Goal: Contribute content

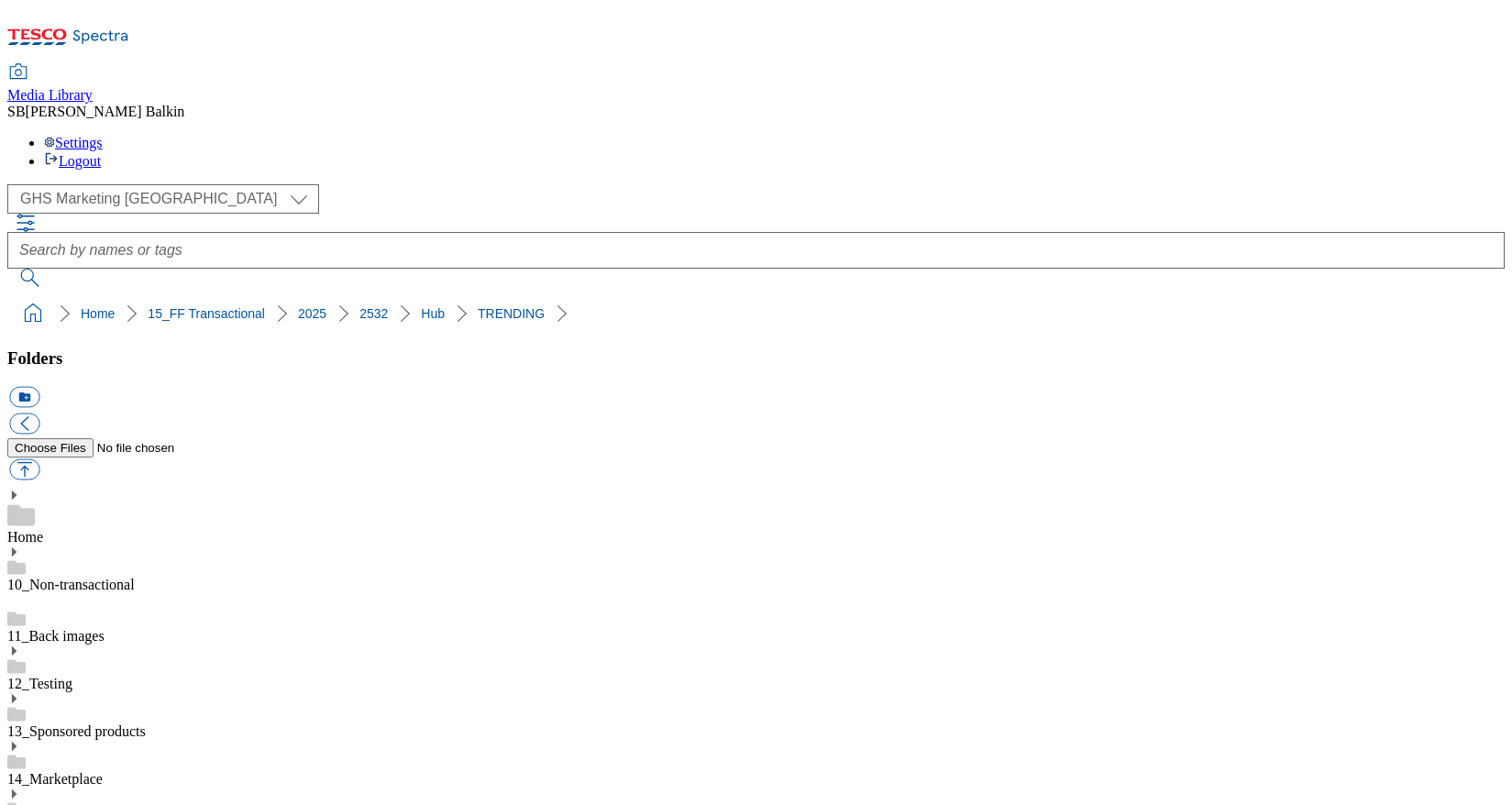
scroll to position [1015, 0]
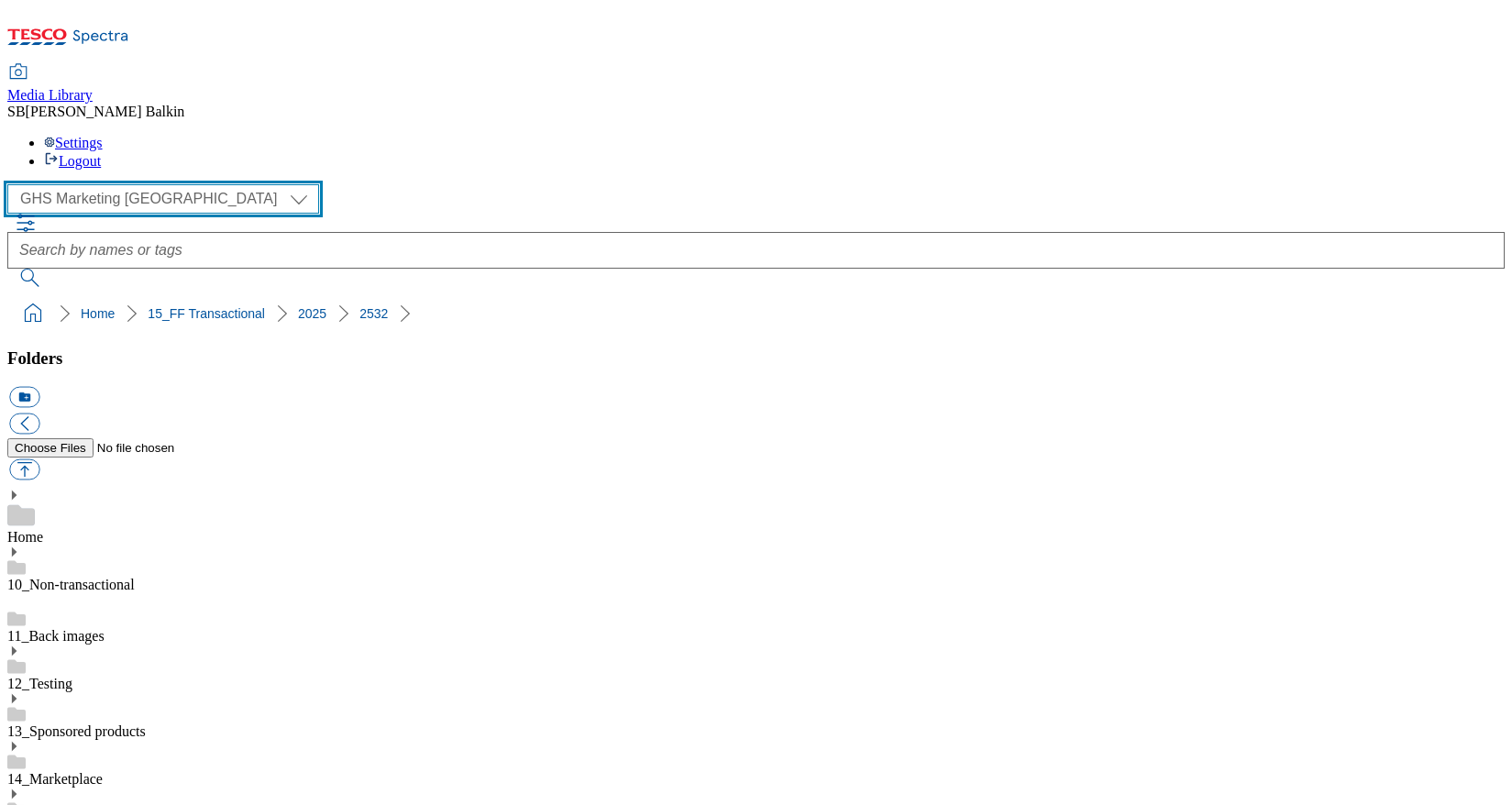
click at [108, 184] on select "Clubcard Marketing Dotcom UK FnF Stores GHS Marketing [GEOGRAPHIC_DATA] GHS Pro…" at bounding box center [163, 199] width 311 height 29
select select "flare-homepage"
click at [13, 184] on select "Clubcard Marketing Dotcom UK FnF Stores GHS Marketing [GEOGRAPHIC_DATA] GHS Pro…" at bounding box center [163, 199] width 311 height 29
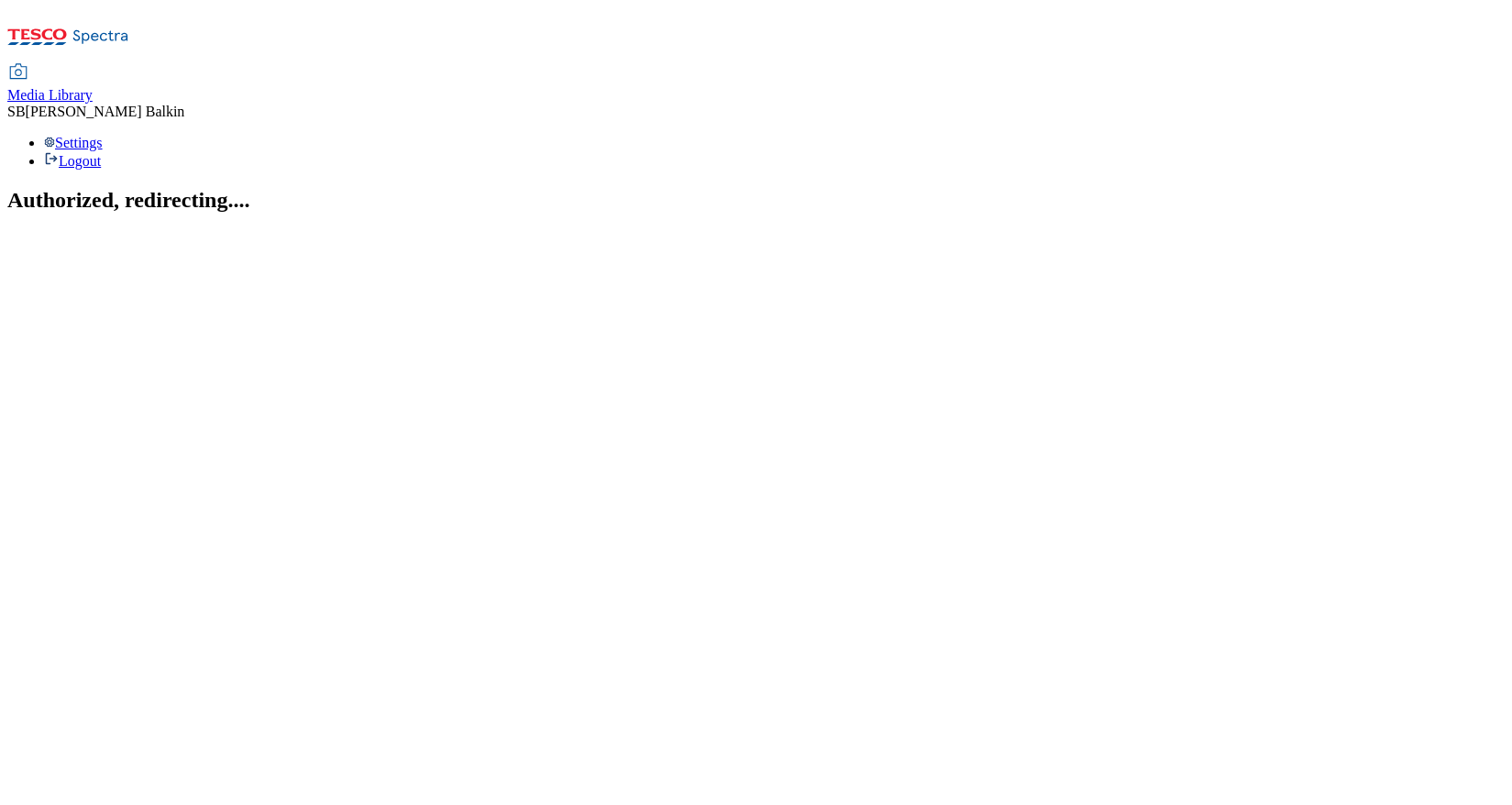
click at [93, 87] on div "Media Library" at bounding box center [49, 95] width 85 height 17
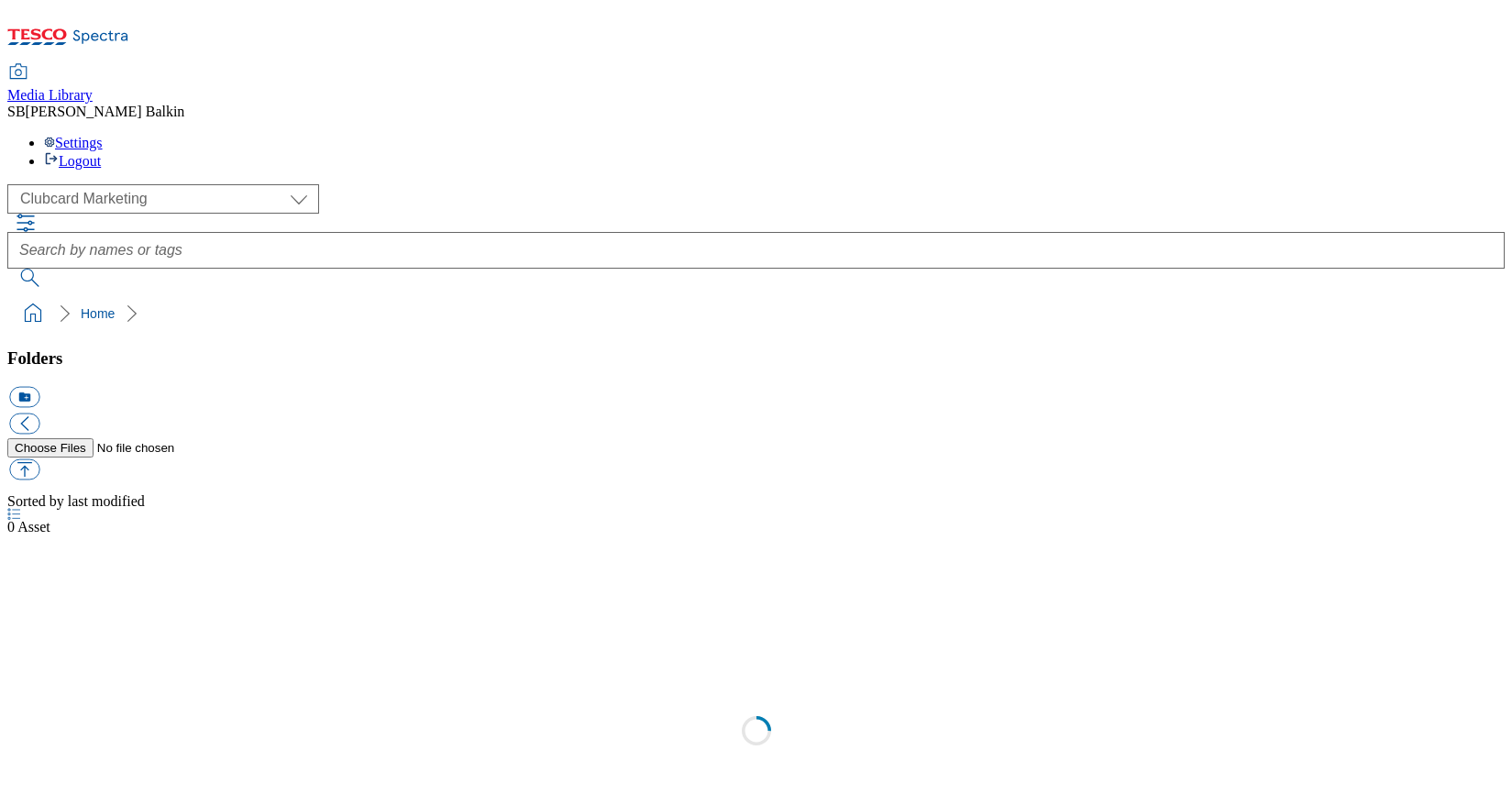
scroll to position [1, 0]
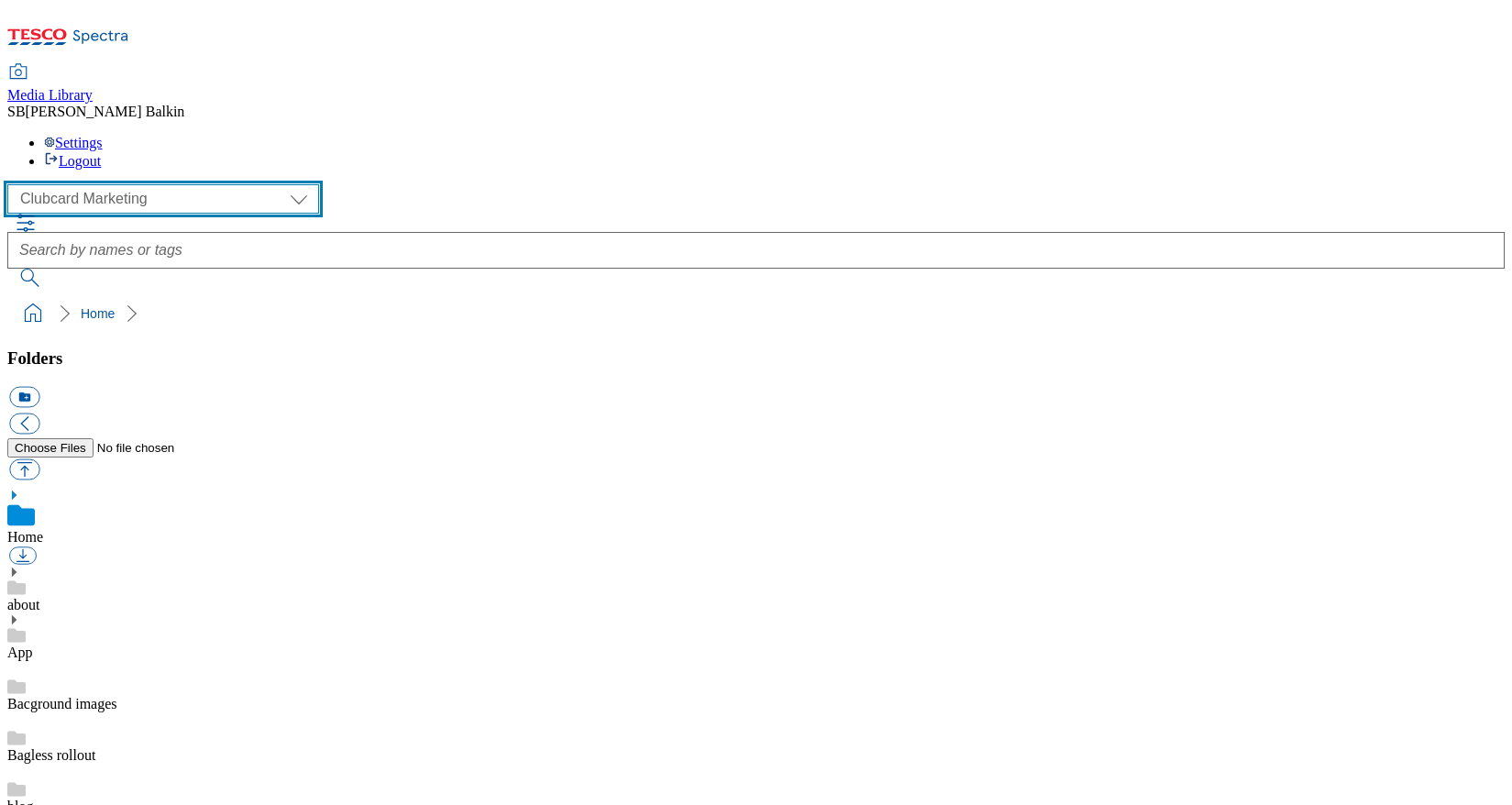
click at [108, 184] on select "Clubcard Marketing Dotcom UK FnF Stores GHS Marketing [GEOGRAPHIC_DATA] GHS Pro…" at bounding box center [163, 199] width 311 height 29
click at [13, 184] on select "Clubcard Marketing Dotcom UK FnF Stores GHS Marketing [GEOGRAPHIC_DATA] GHS Pro…" at bounding box center [163, 199] width 311 height 29
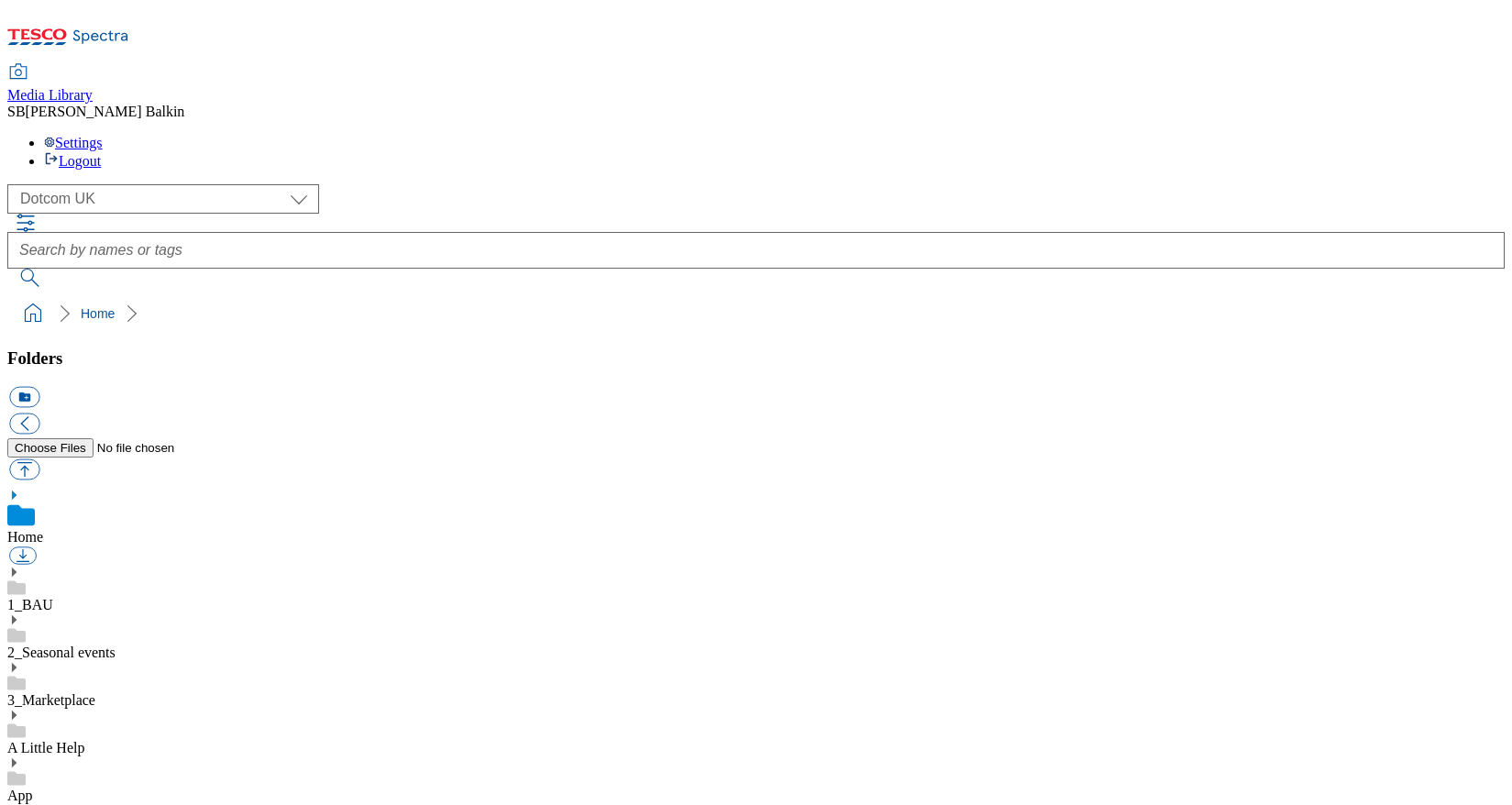
click at [145, 184] on select "Clubcard Marketing Dotcom UK FnF Stores GHS Marketing [GEOGRAPHIC_DATA] GHS Pro…" at bounding box center [163, 199] width 311 height 29
select select "flare-ghs-mktg"
click at [13, 184] on select "Clubcard Marketing Dotcom UK FnF Stores GHS Marketing [GEOGRAPHIC_DATA] GHS Pro…" at bounding box center [163, 199] width 311 height 29
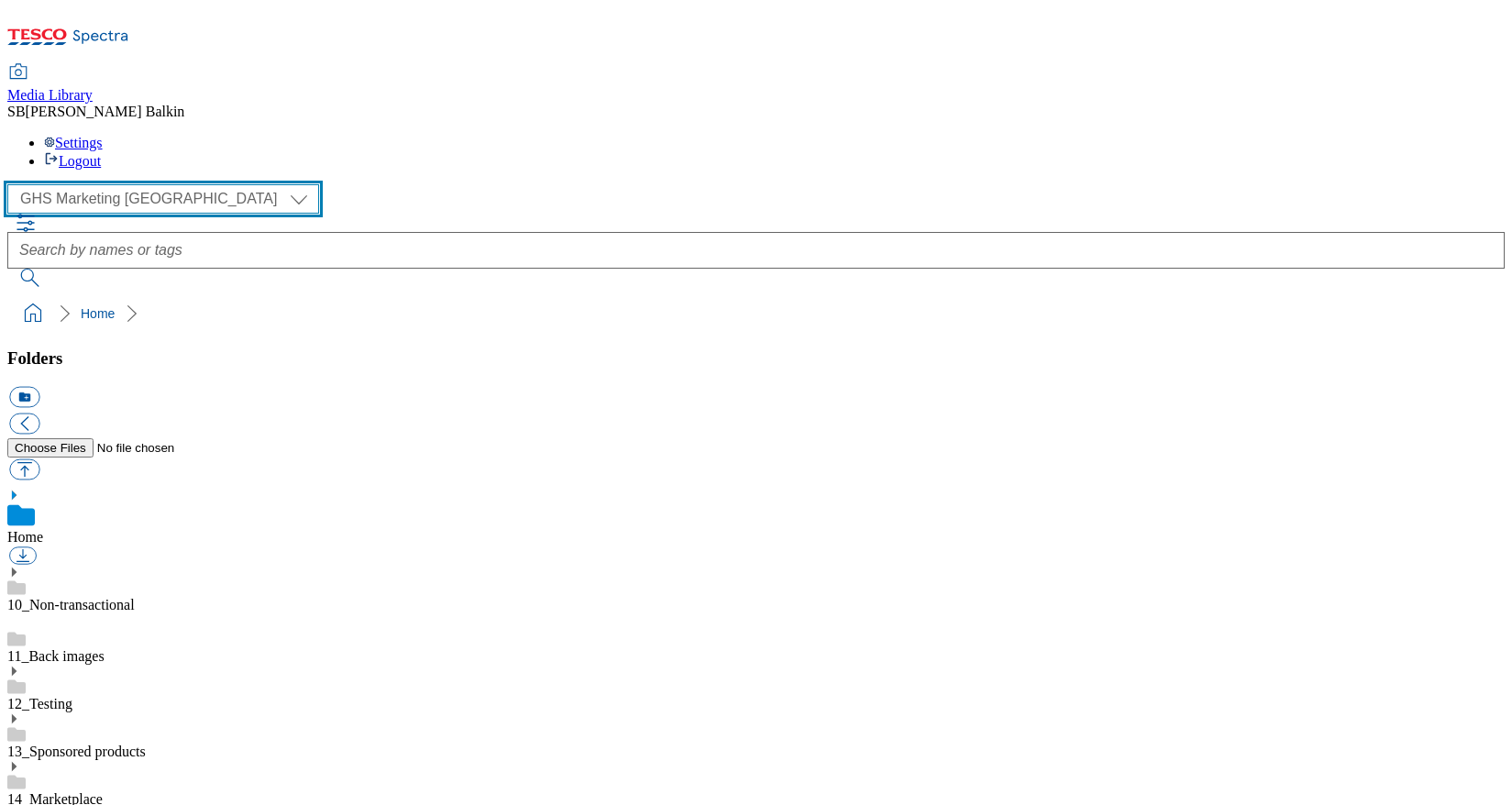
scroll to position [265, 0]
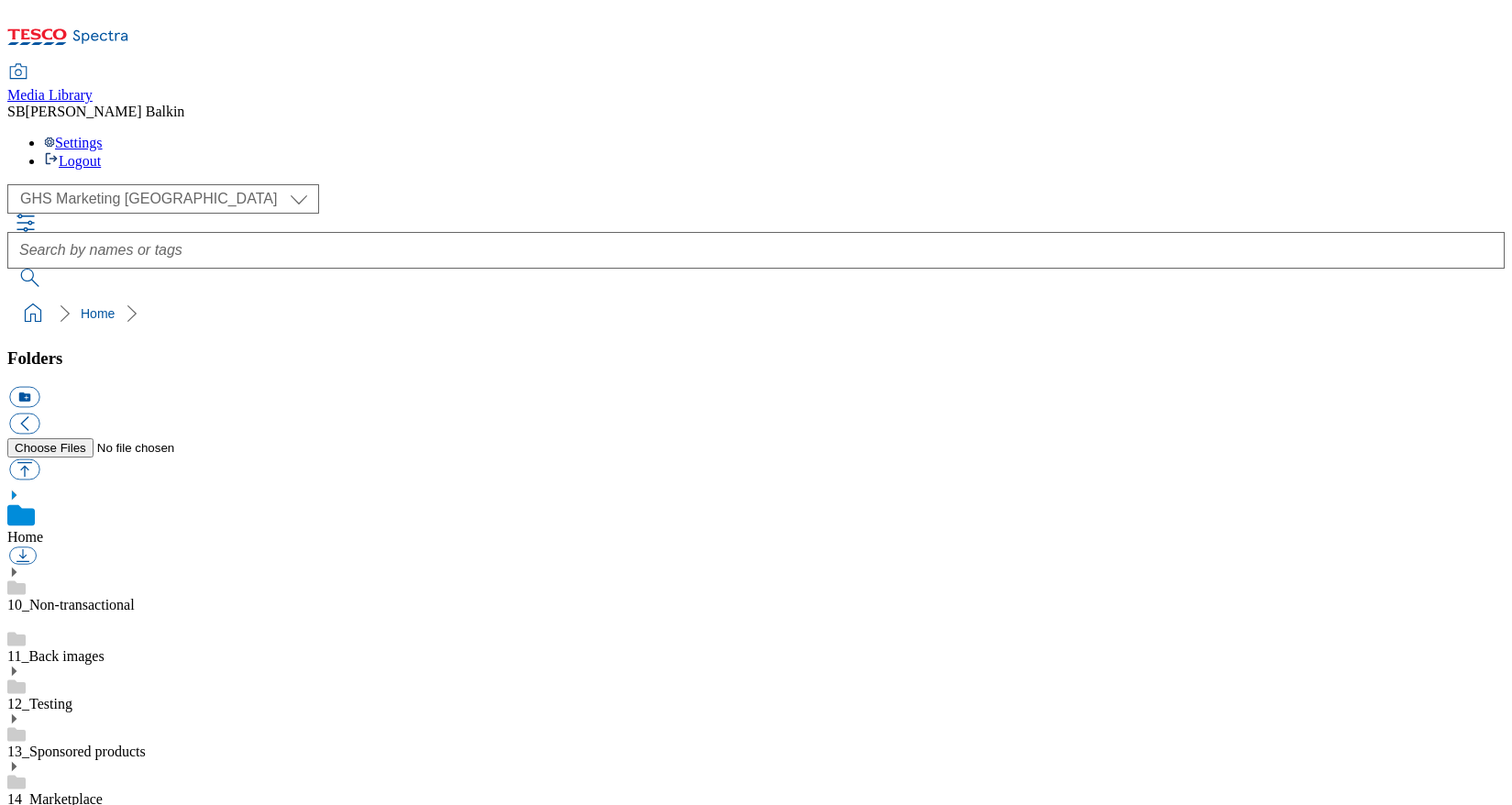
scroll to position [548, 0]
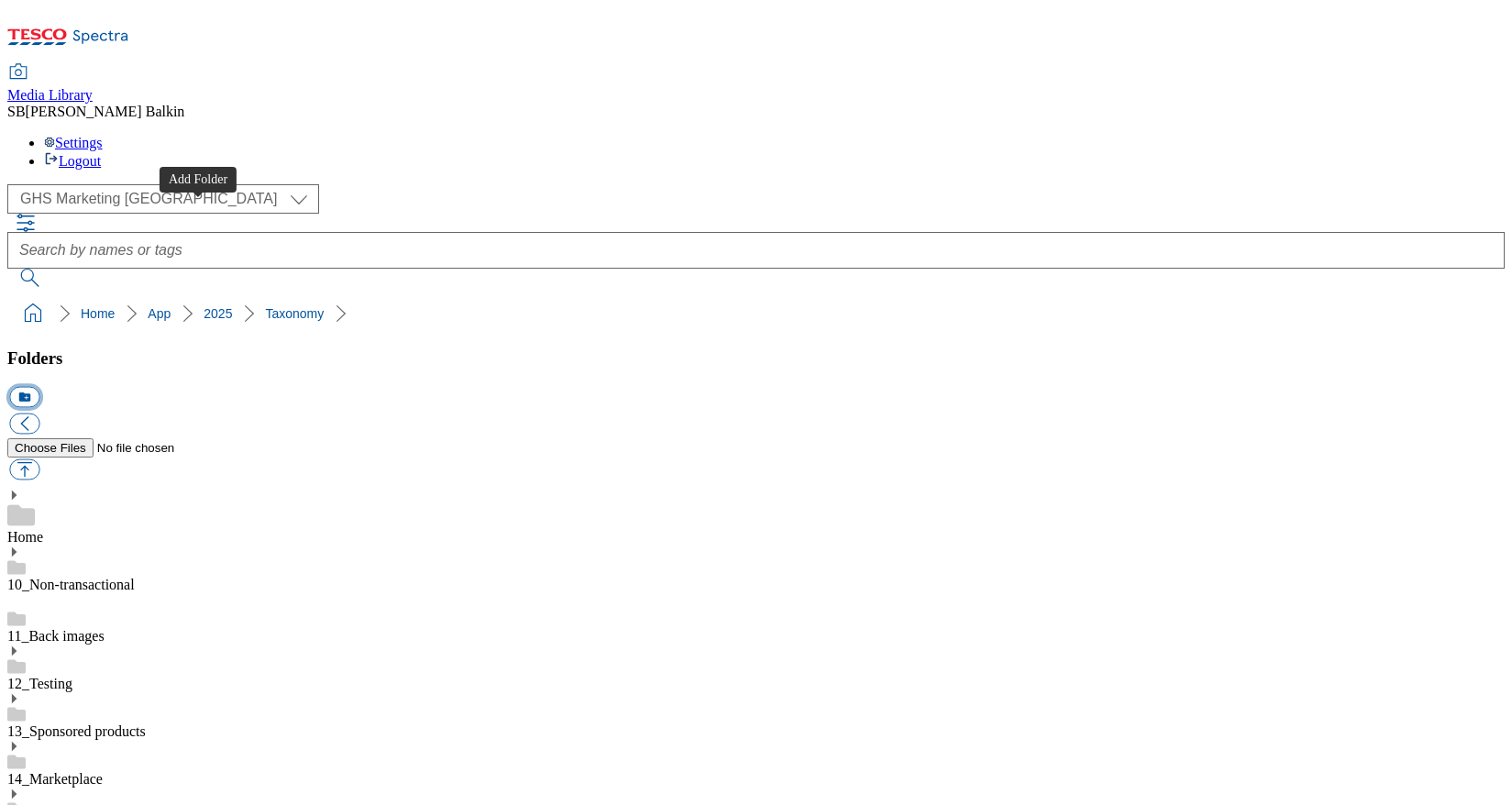
click at [39, 387] on button "icon_new_folder" at bounding box center [24, 398] width 30 height 22
type input "2531"
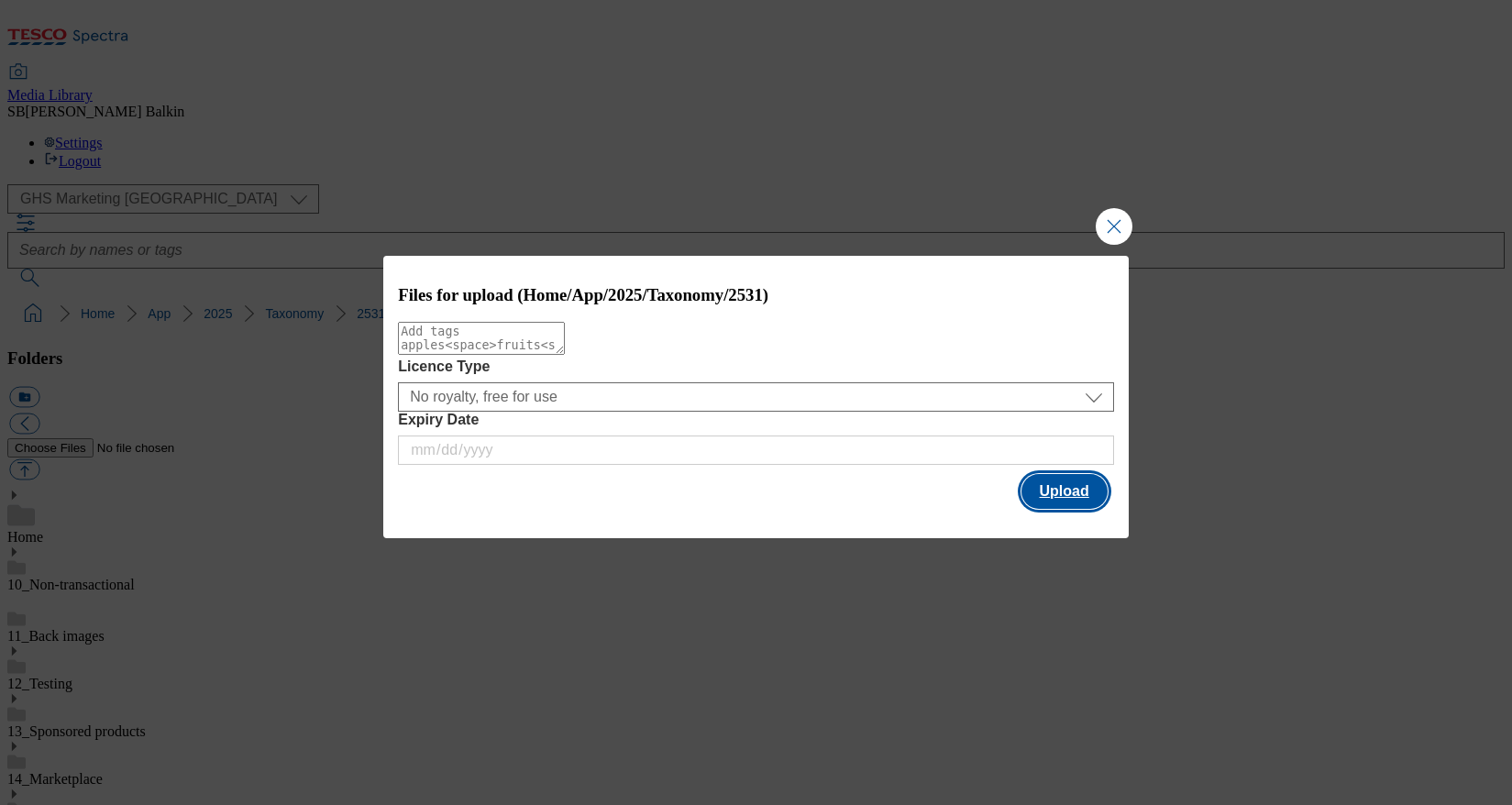
click at [1059, 495] on button "Upload" at bounding box center [1064, 492] width 86 height 35
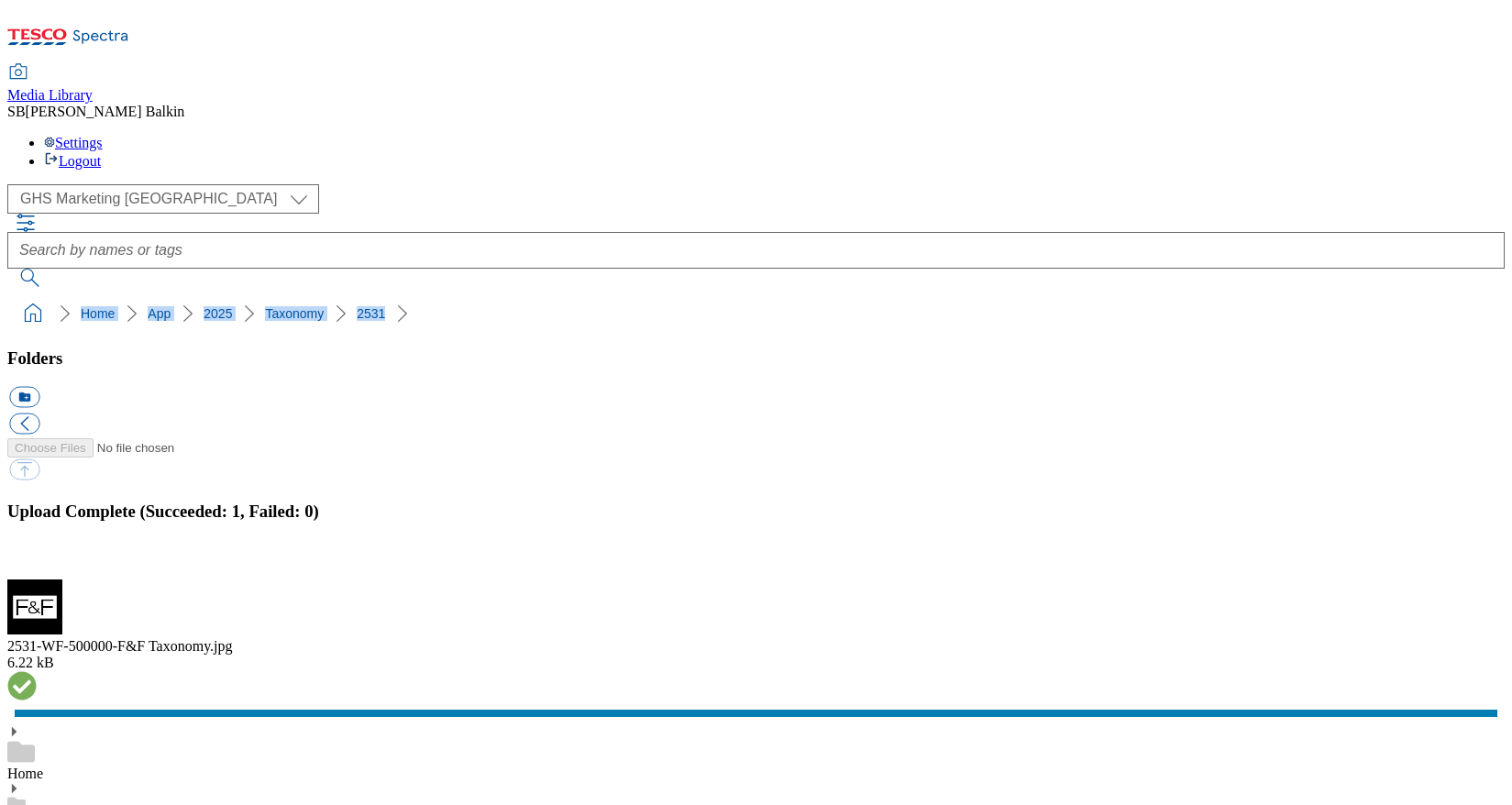
drag, startPoint x: 8, startPoint y: 173, endPoint x: 317, endPoint y: 170, distance: 309.0
click at [317, 296] on nav "Home App 2025 Taxonomy 2531" at bounding box center [755, 313] width 1497 height 35
copy ol "Home App 2025 Taxonomy 2531"
